Goal: Book appointment/travel/reservation

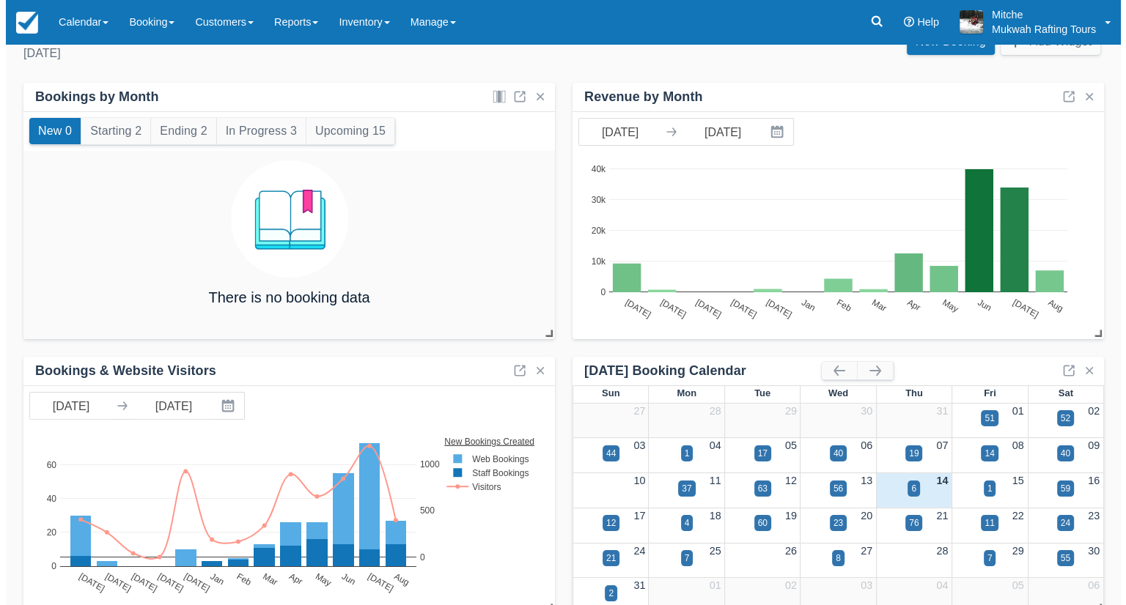
scroll to position [56, 0]
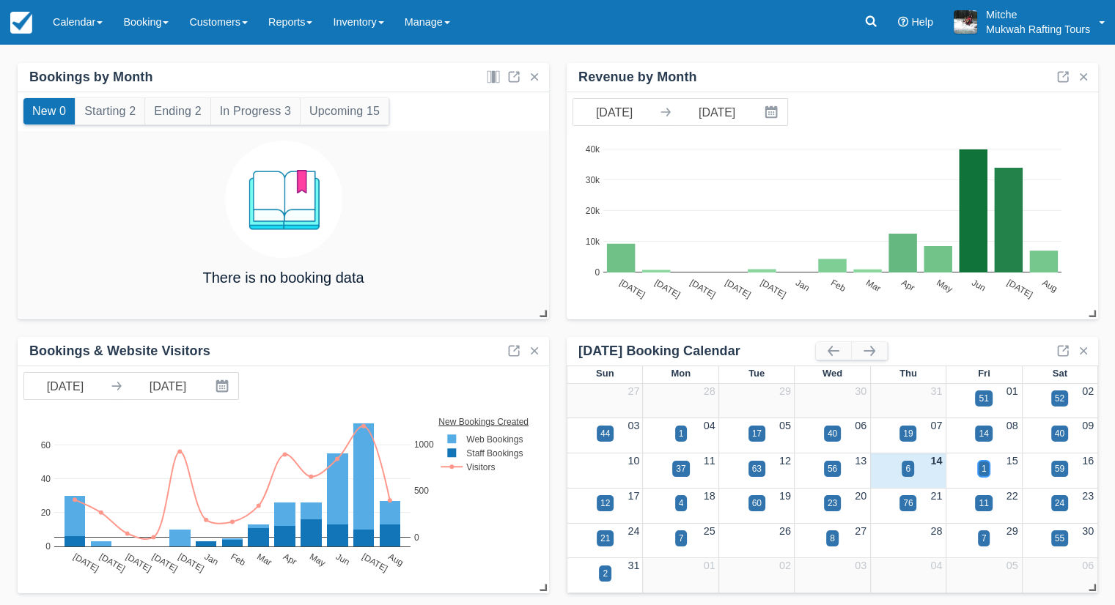
click at [981, 471] on div "1" at bounding box center [983, 468] width 5 height 13
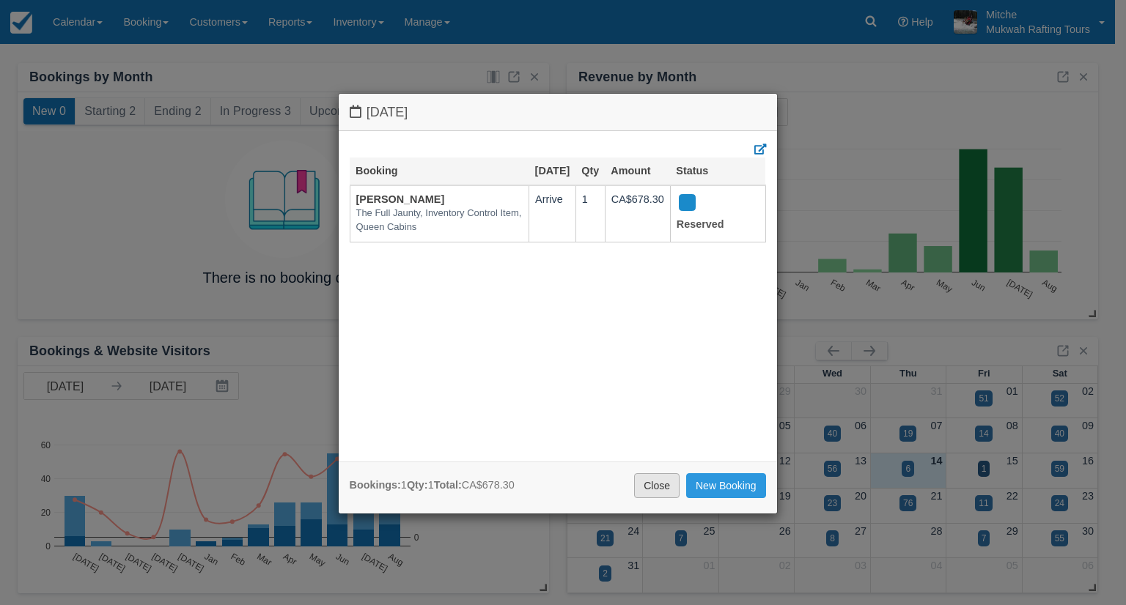
click at [652, 485] on link "Close" at bounding box center [656, 485] width 45 height 25
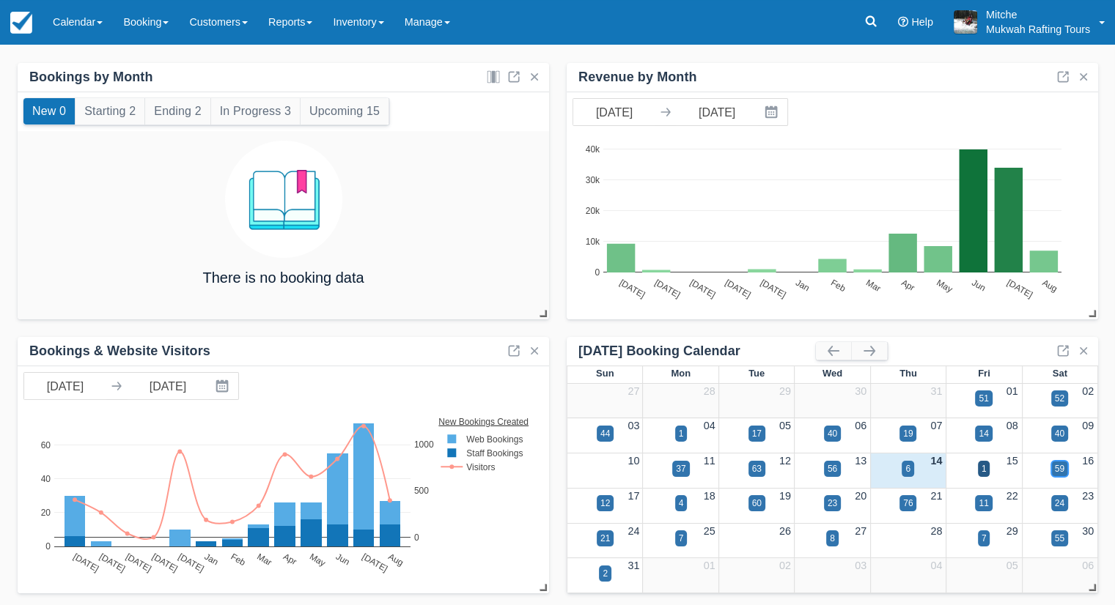
click at [1059, 468] on div "59" at bounding box center [1060, 468] width 10 height 13
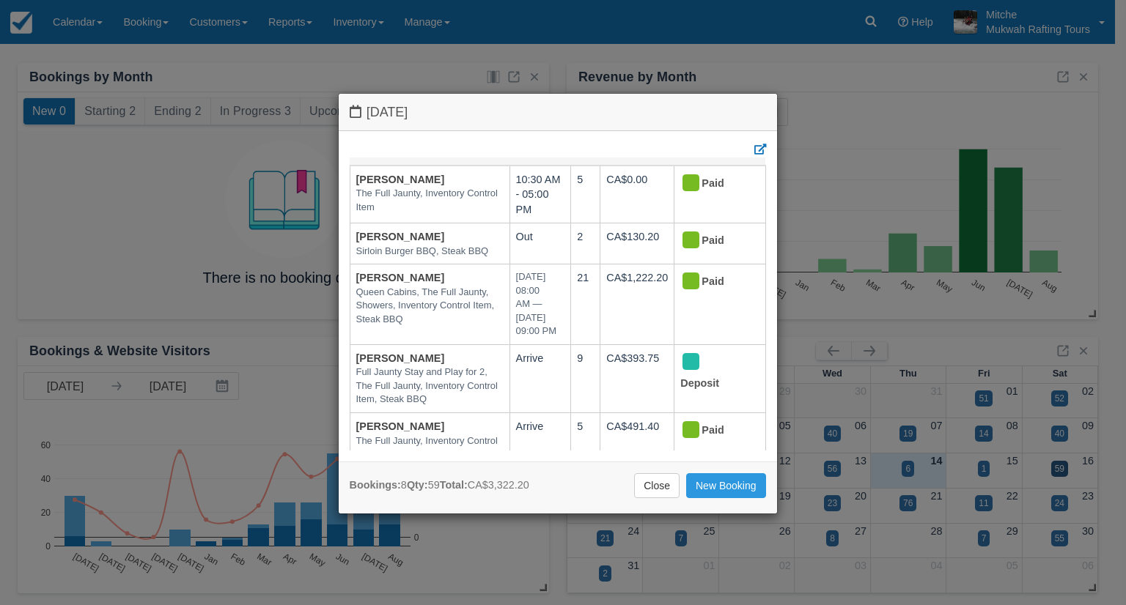
scroll to position [0, 0]
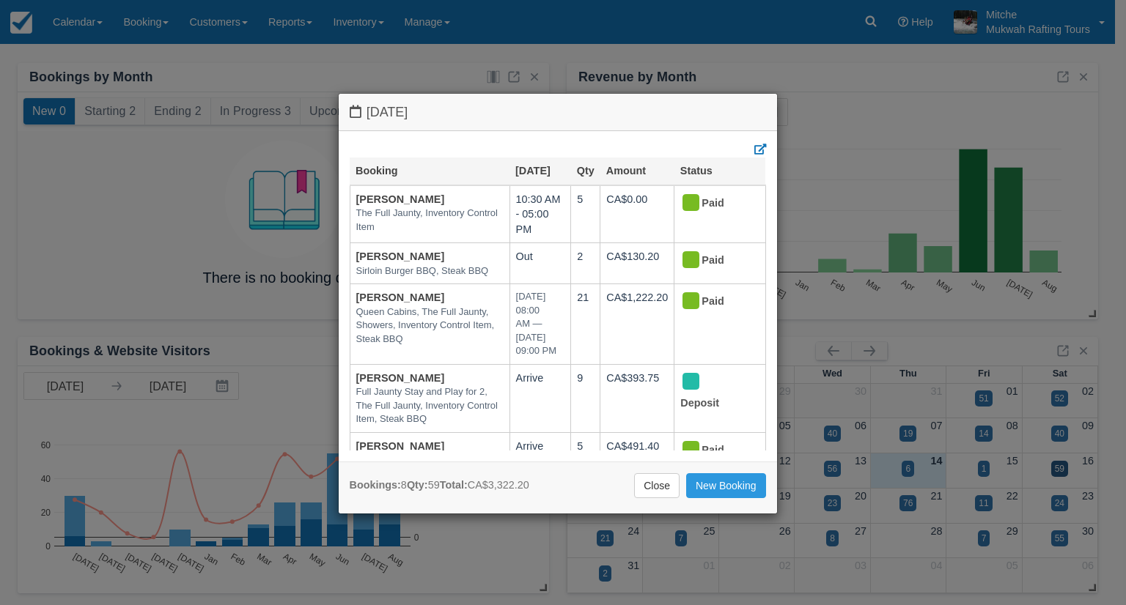
click at [867, 97] on div "[DATE] Booking [DATE] Qty Amount Status [PERSON_NAME] The Full Jaunty, Inventor…" at bounding box center [563, 302] width 1126 height 605
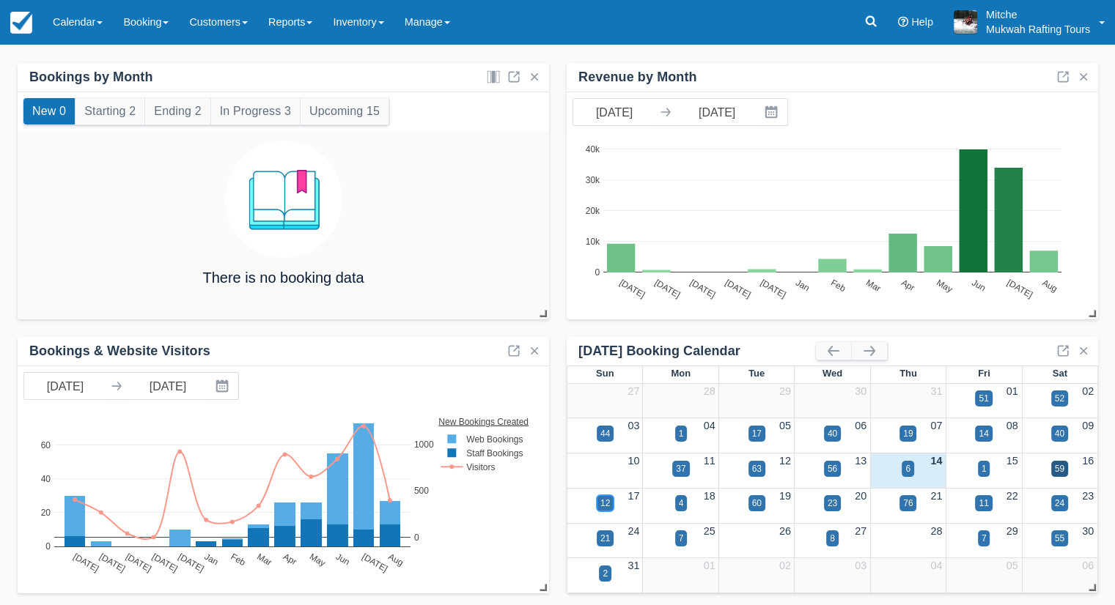
click at [607, 501] on div "12" at bounding box center [605, 503] width 10 height 13
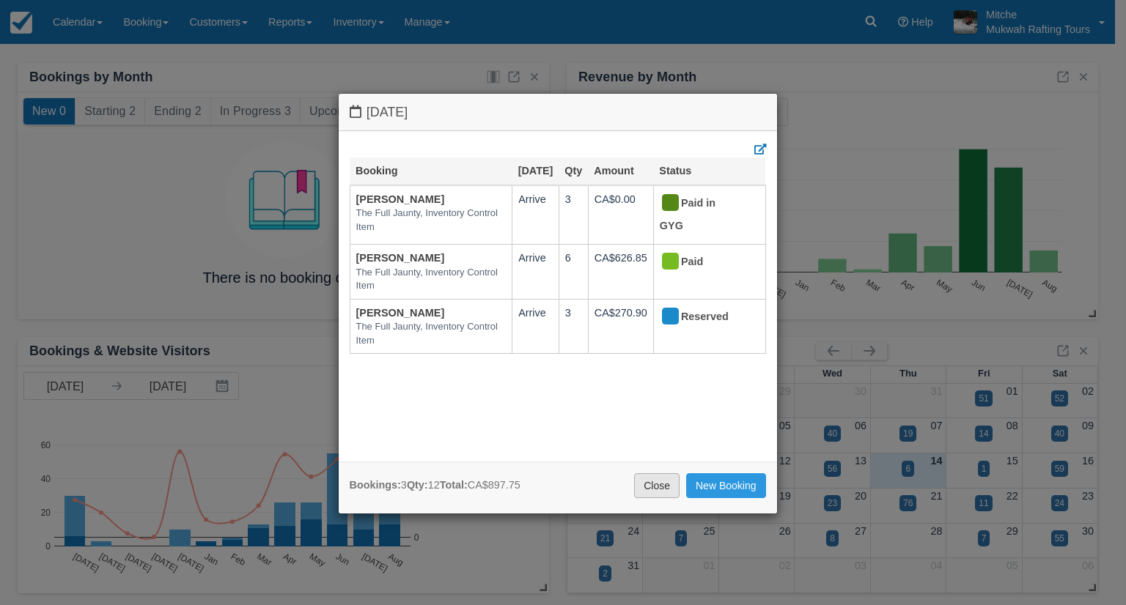
click at [657, 490] on link "Close" at bounding box center [656, 485] width 45 height 25
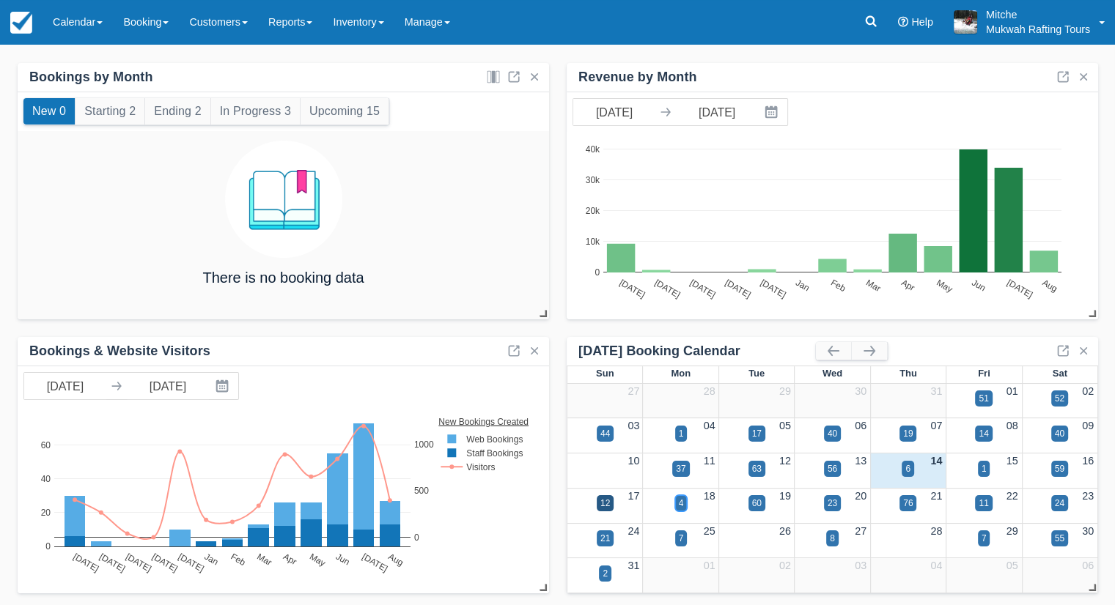
click at [680, 506] on div "4" at bounding box center [681, 503] width 5 height 13
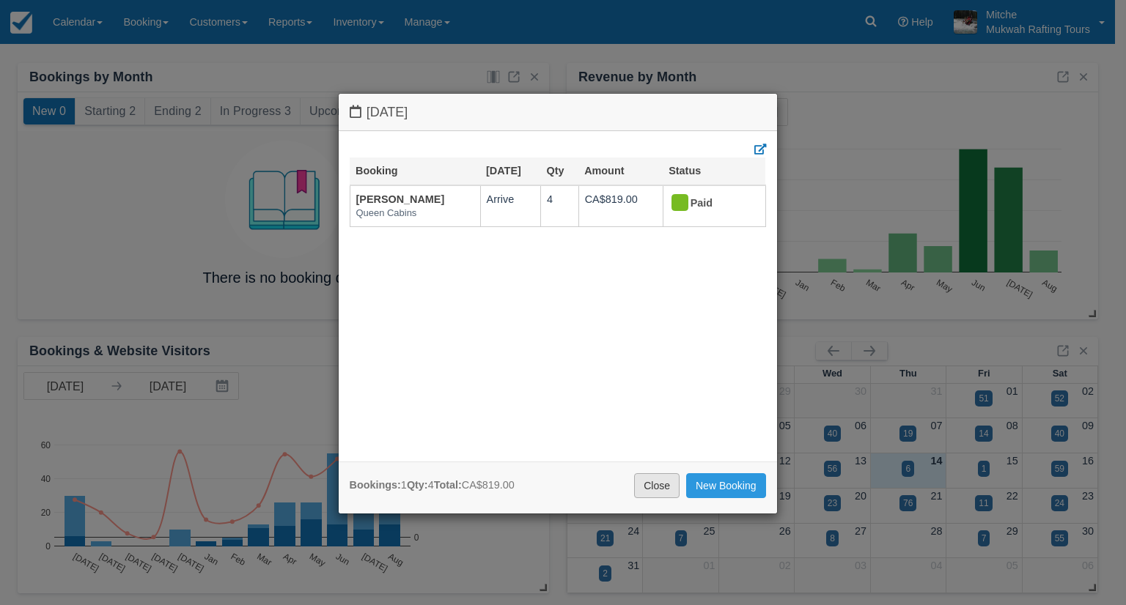
click at [648, 477] on link "Close" at bounding box center [656, 485] width 45 height 25
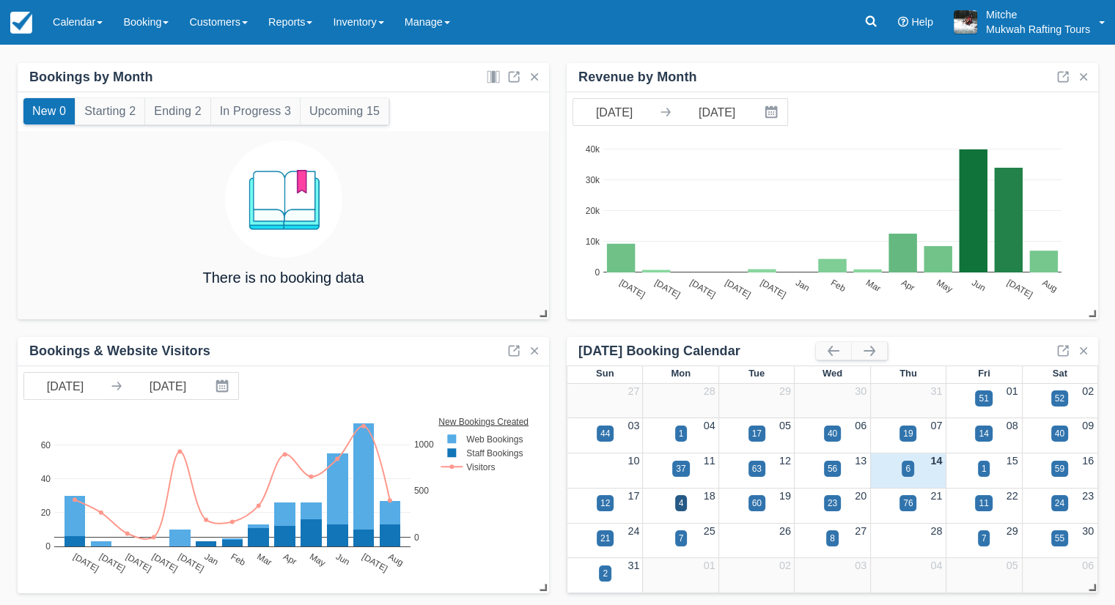
click at [765, 499] on div "19" at bounding box center [756, 497] width 75 height 16
click at [761, 506] on div "60" at bounding box center [757, 503] width 10 height 13
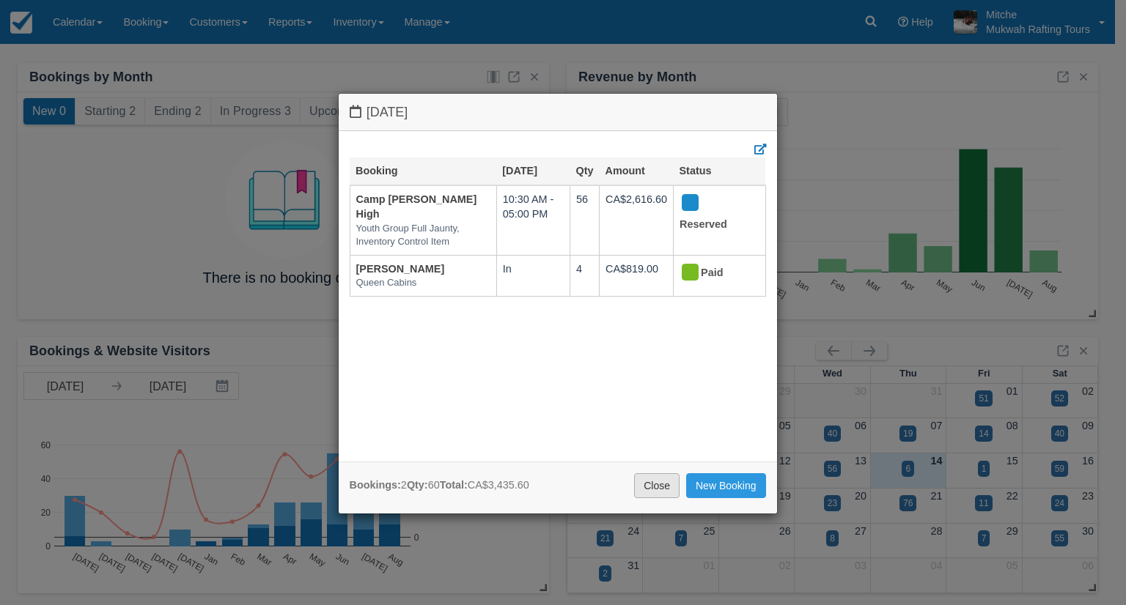
click at [654, 487] on link "Close" at bounding box center [656, 485] width 45 height 25
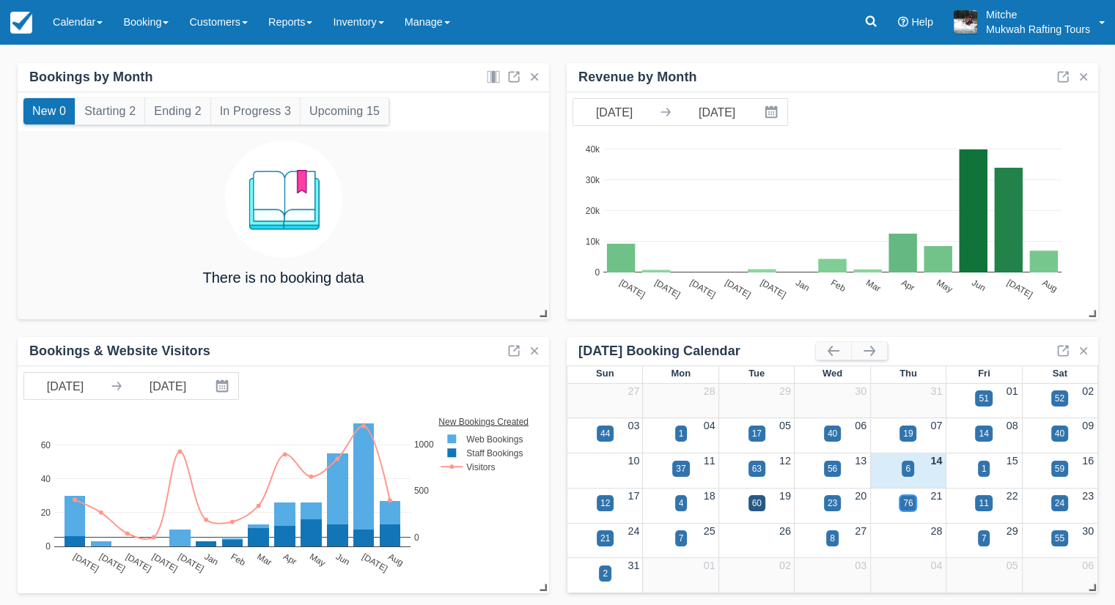
click at [915, 509] on div "76" at bounding box center [907, 503] width 17 height 16
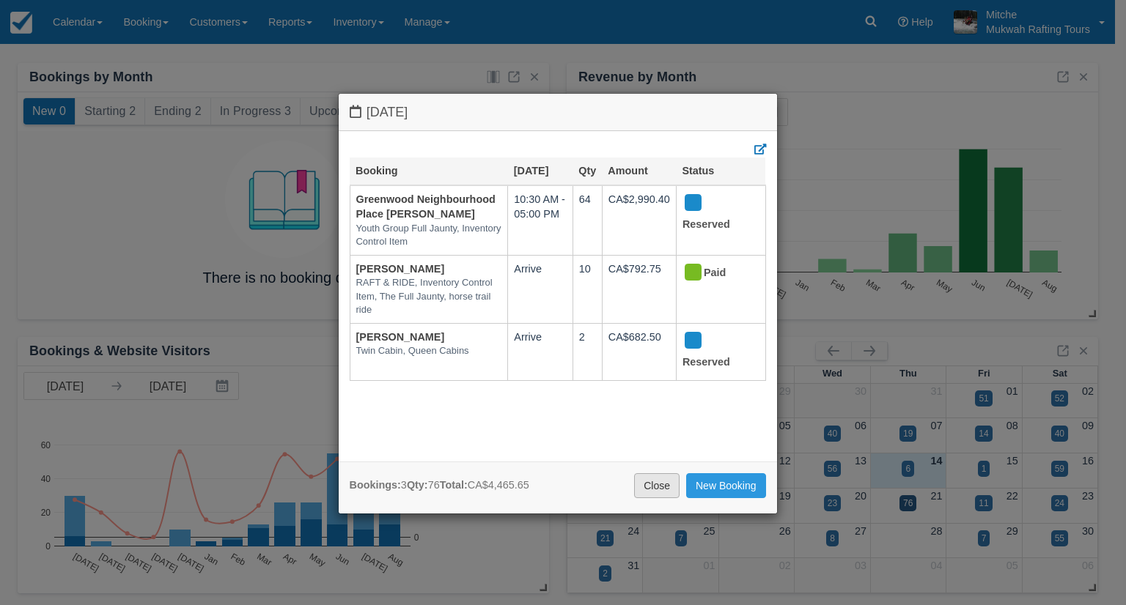
click at [650, 484] on link "Close" at bounding box center [656, 485] width 45 height 25
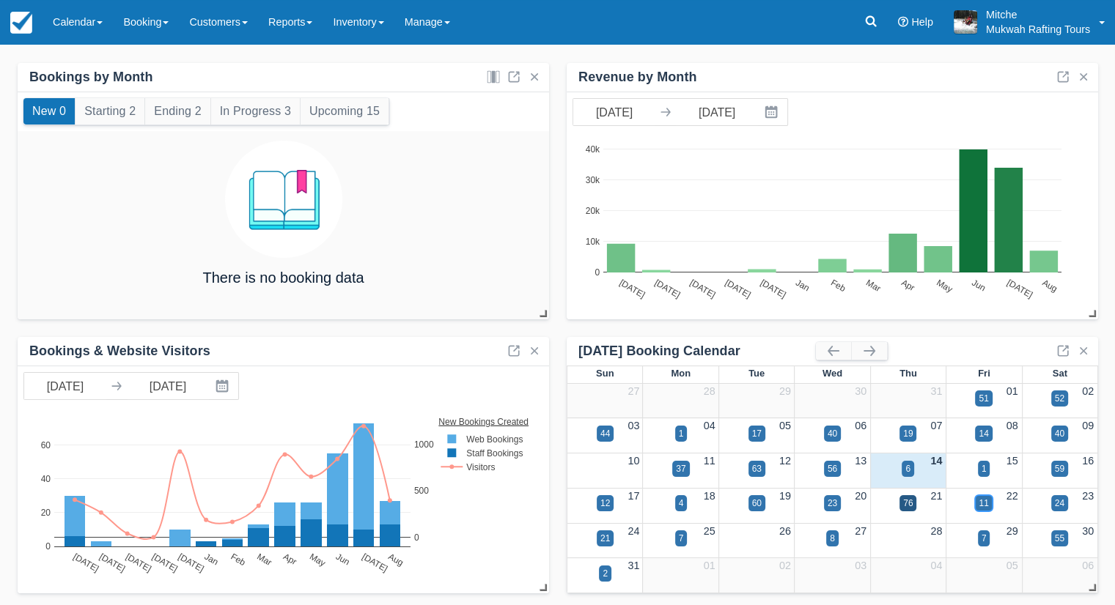
click at [984, 506] on div "11" at bounding box center [983, 503] width 10 height 13
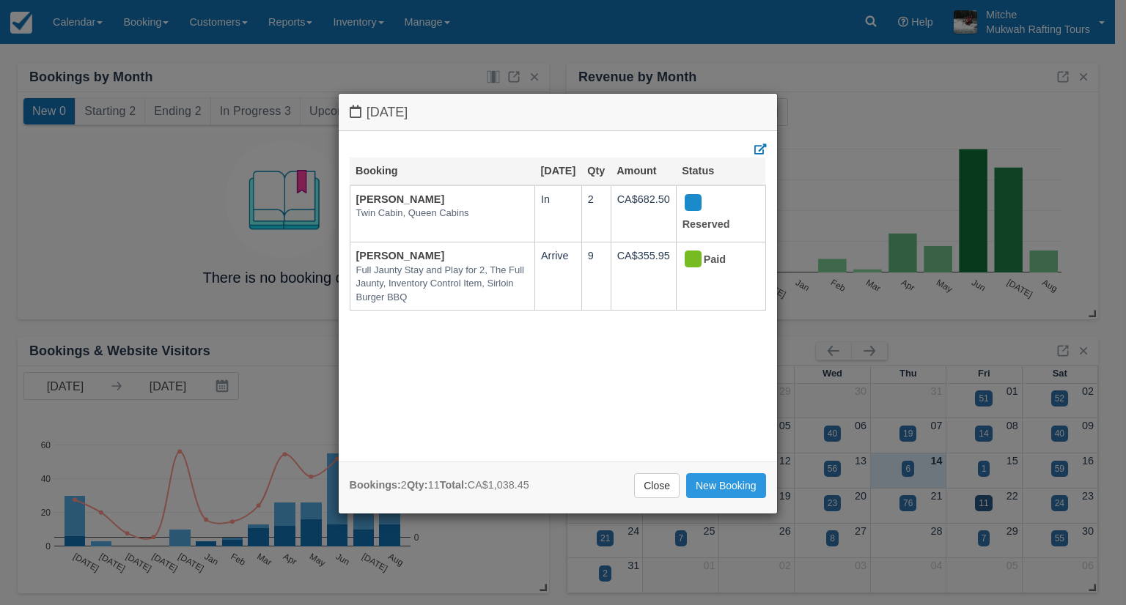
click at [648, 490] on link "Close" at bounding box center [656, 485] width 45 height 25
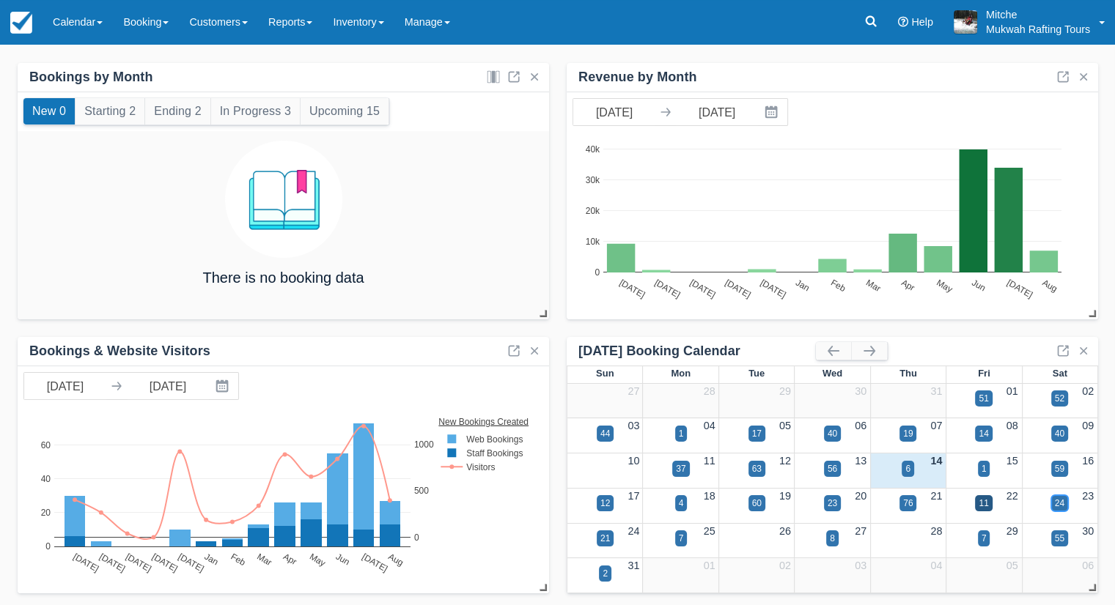
click at [1058, 508] on div "24" at bounding box center [1060, 503] width 10 height 13
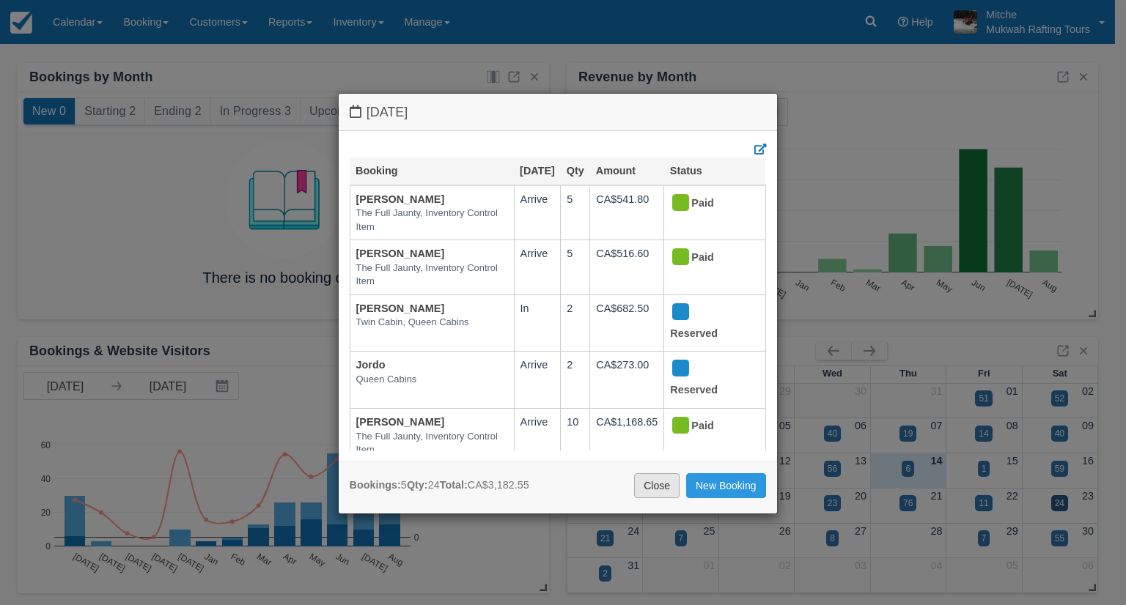
click at [662, 494] on link "Close" at bounding box center [656, 485] width 45 height 25
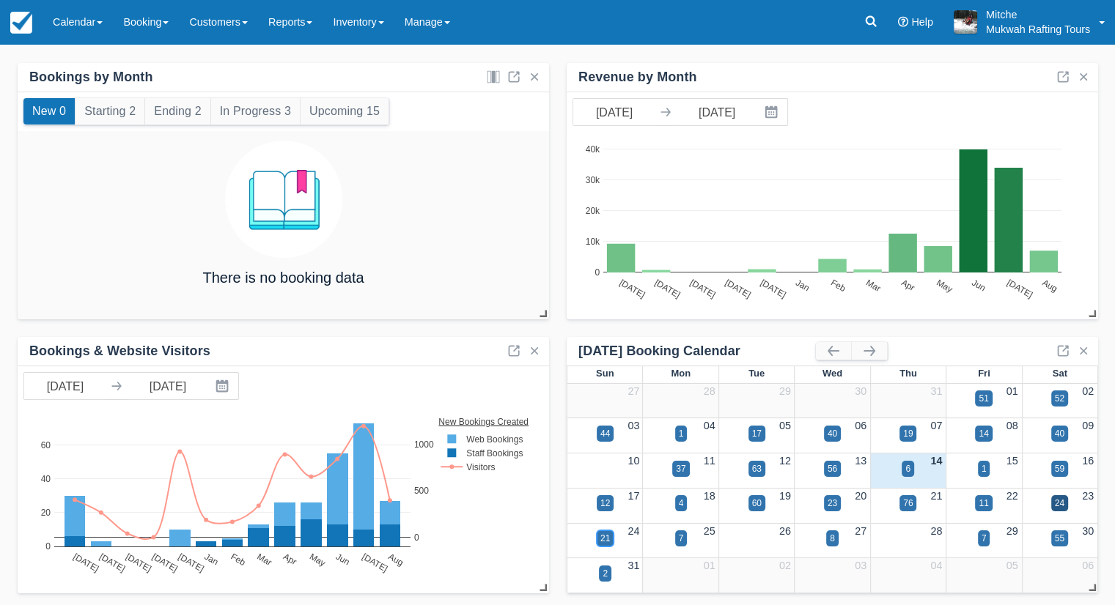
click at [602, 542] on div "21" at bounding box center [605, 538] width 10 height 13
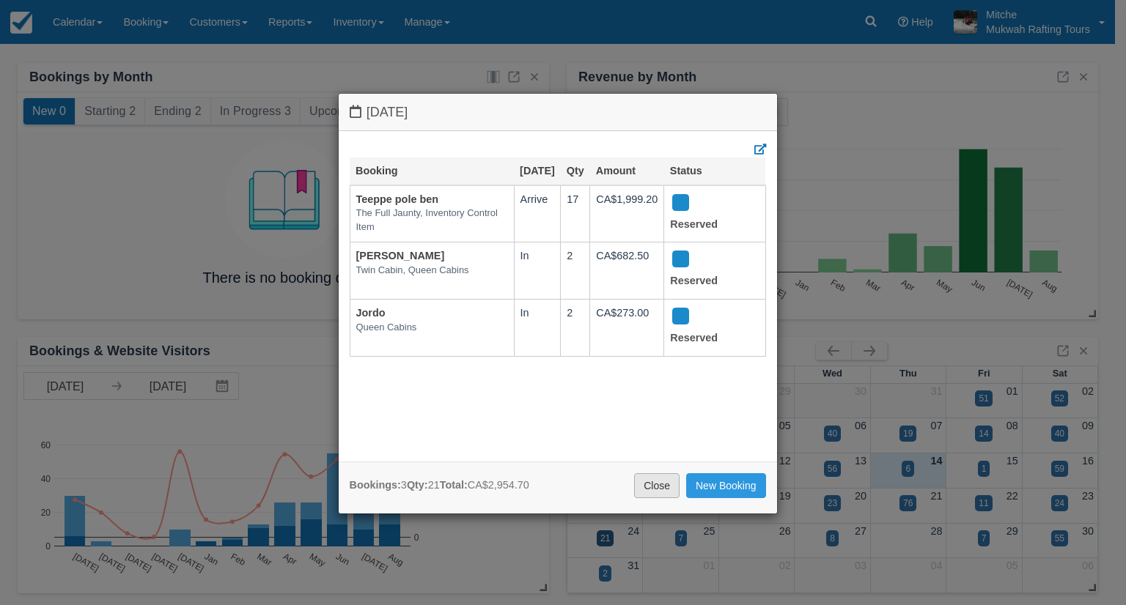
click at [670, 492] on link "Close" at bounding box center [656, 485] width 45 height 25
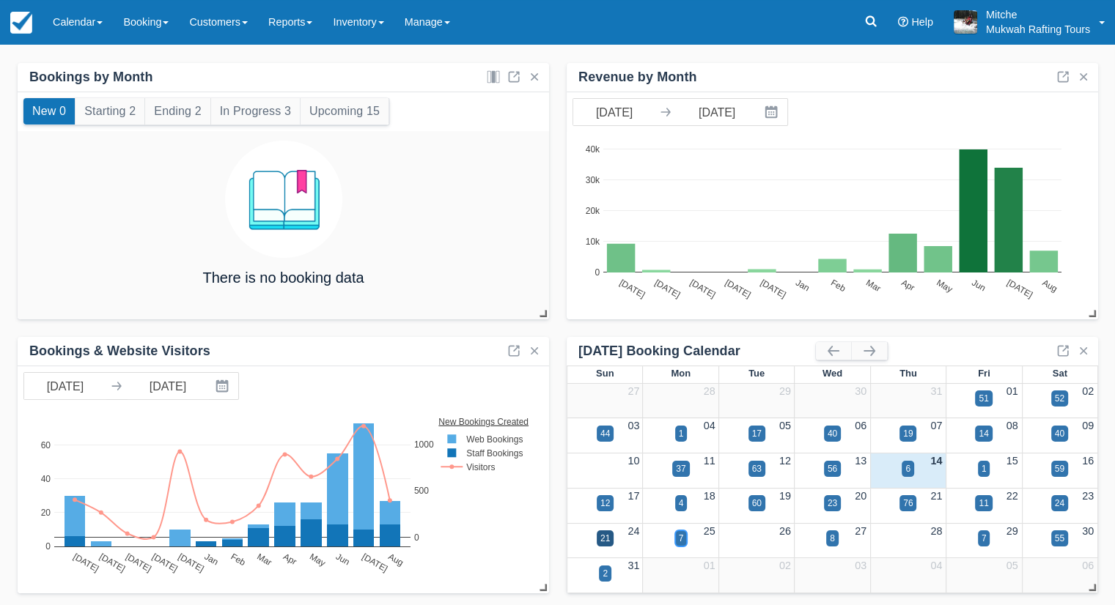
click at [681, 541] on div "7" at bounding box center [681, 538] width 5 height 13
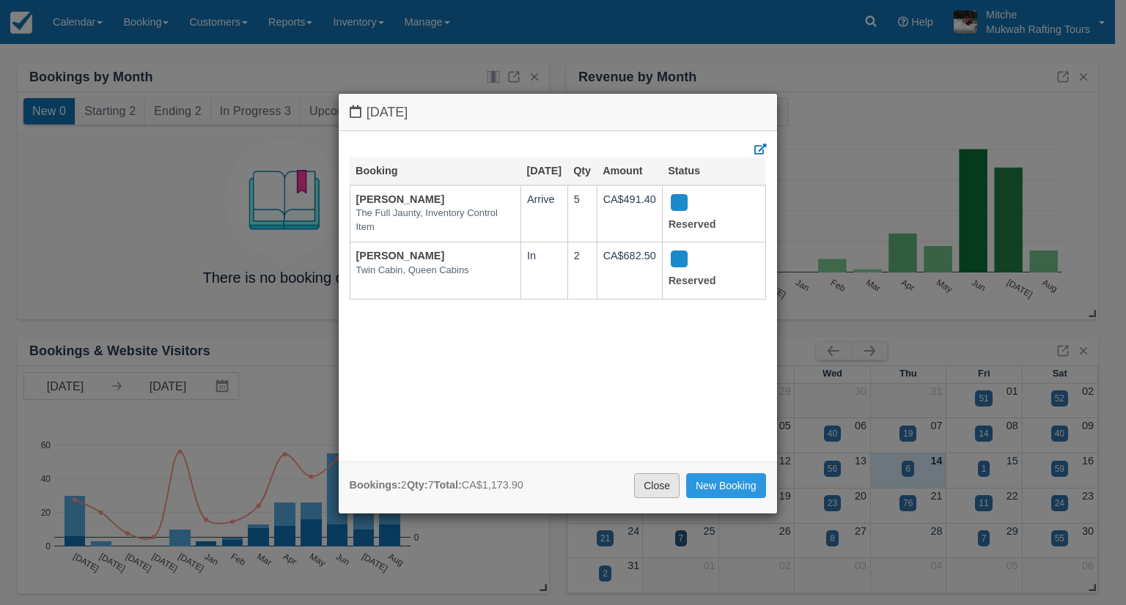
click at [647, 493] on link "Close" at bounding box center [656, 485] width 45 height 25
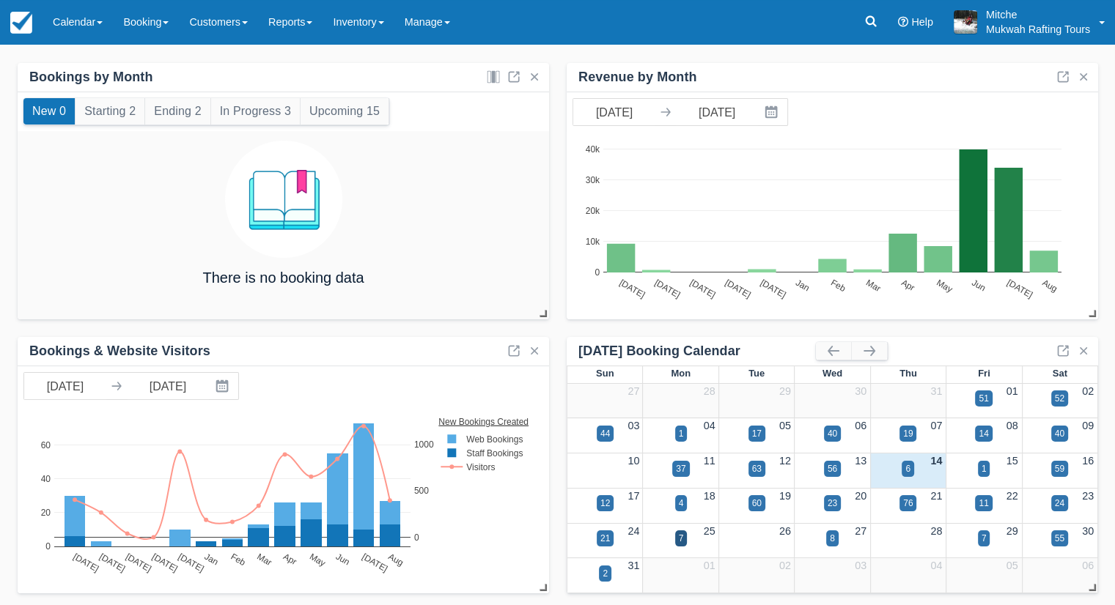
drag, startPoint x: 618, startPoint y: 261, endPoint x: 575, endPoint y: 314, distance: 68.8
click at [575, 314] on div "[DATE] [DATE] [DATE] [DATE] [DATE] Jan Feb Mar Apr May Jun [DATE] Aug 0 10k 20k…" at bounding box center [832, 226] width 531 height 188
